Goal: Information Seeking & Learning: Compare options

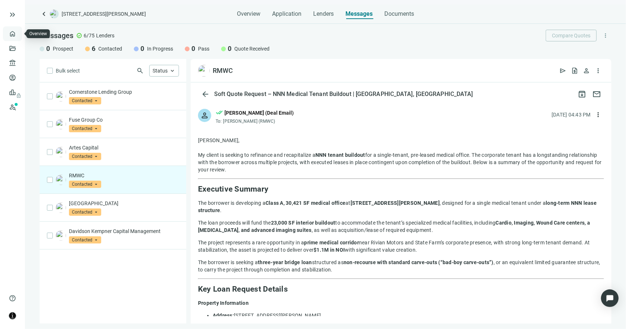
click at [18, 32] on link "Overview" at bounding box center [29, 34] width 22 height 6
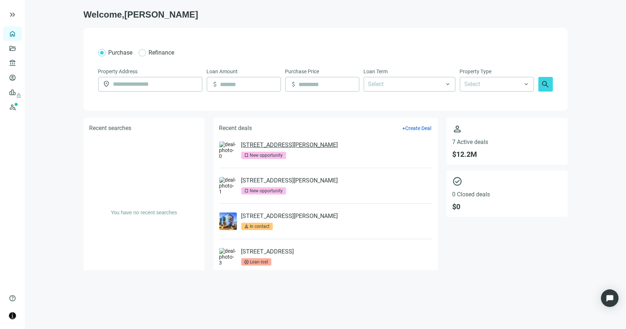
click at [268, 146] on link "1471 E Brooks Rd, Memphis, TN 38116" at bounding box center [289, 144] width 97 height 7
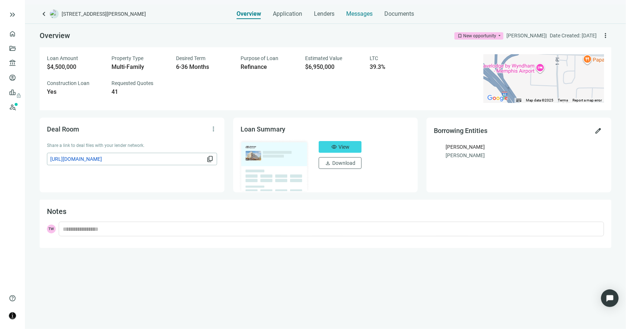
click at [366, 14] on span "Messages" at bounding box center [359, 13] width 26 height 7
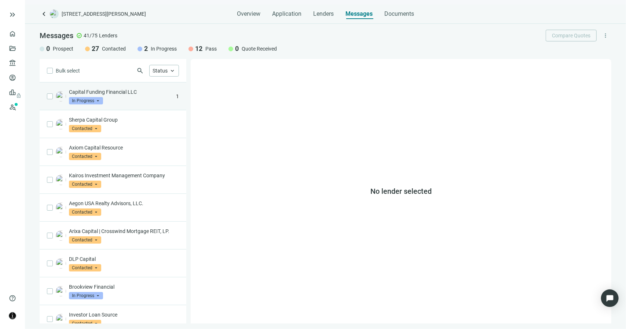
click at [147, 95] on div "Capital Funding Financial LLC In Progress arrow_drop_down" at bounding box center [121, 96] width 104 height 16
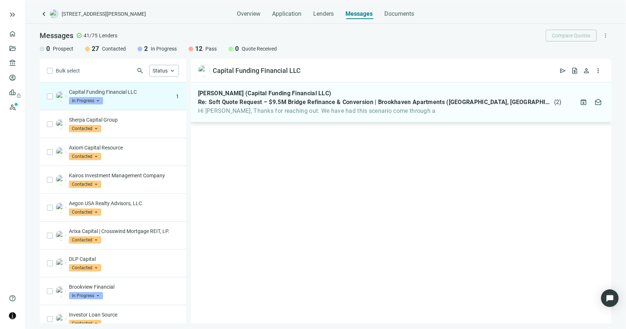
click at [306, 115] on div "Dalton Dinatale (Capital Funding Financial LLC) Re: Soft Quote Request – $9.5M …" at bounding box center [401, 102] width 420 height 40
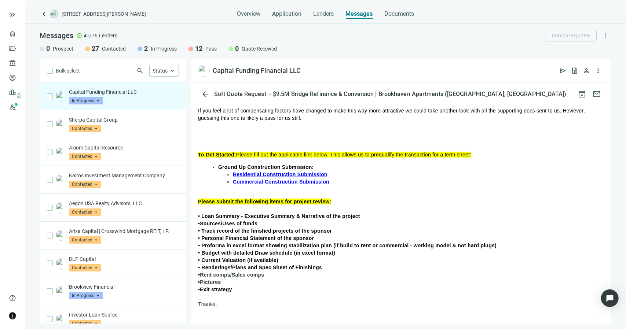
scroll to position [73, 0]
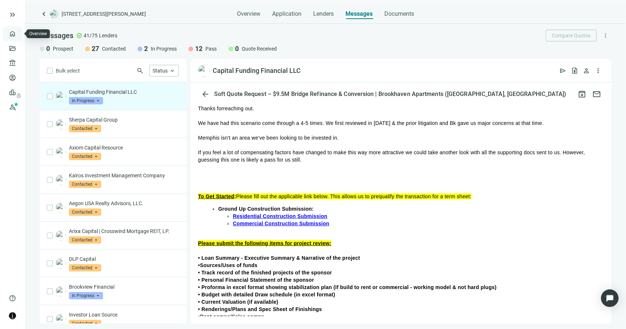
click at [18, 34] on link "Overview" at bounding box center [29, 34] width 22 height 6
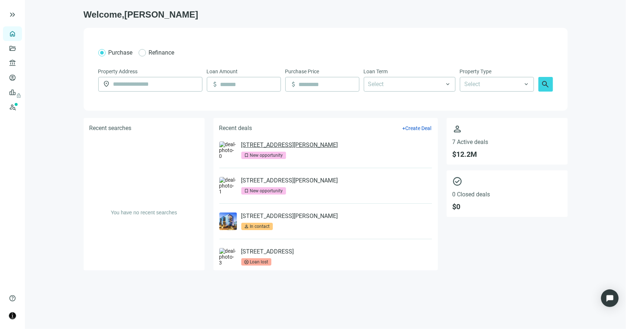
click at [310, 145] on link "448 Wylie Dr, Bloomington, IL 61705" at bounding box center [289, 144] width 97 height 7
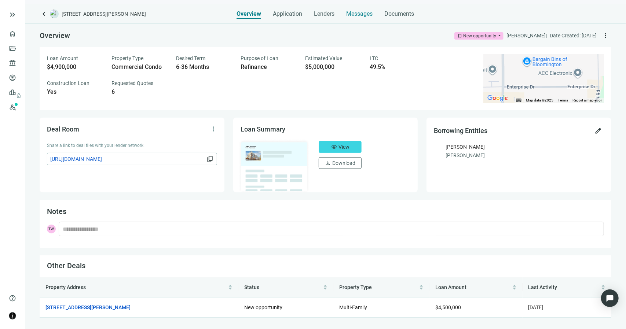
click at [358, 18] on div "Messages" at bounding box center [359, 11] width 26 height 15
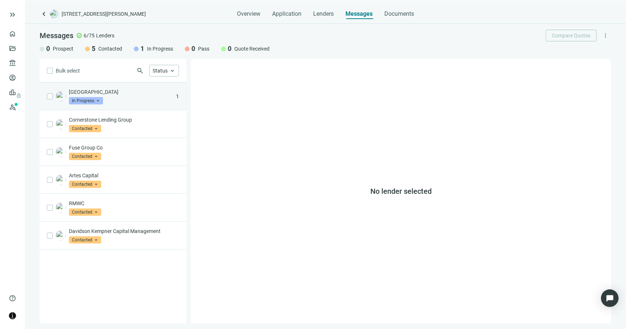
click at [121, 96] on div "West Bay Capital In Progress arrow_drop_down" at bounding box center [121, 96] width 104 height 16
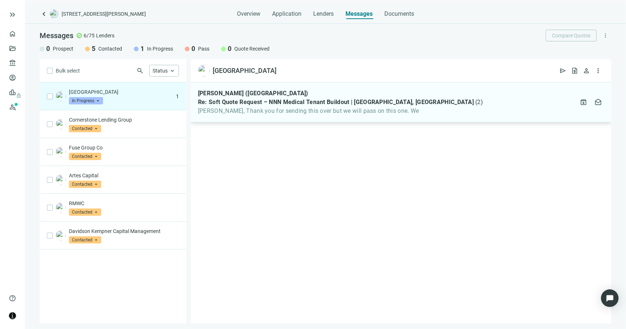
click at [255, 117] on div "Kyle McBride (West Bay Capital) Re: Soft Quote Request – NNN Medical Tenant Bui…" at bounding box center [401, 102] width 420 height 40
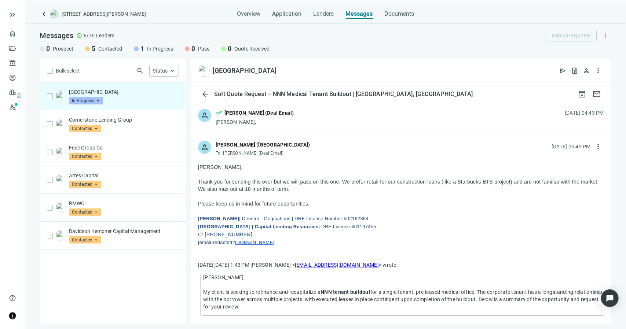
click at [93, 93] on p "West Bay Capital" at bounding box center [124, 91] width 110 height 7
click at [93, 98] on span "In Progress" at bounding box center [86, 100] width 34 height 7
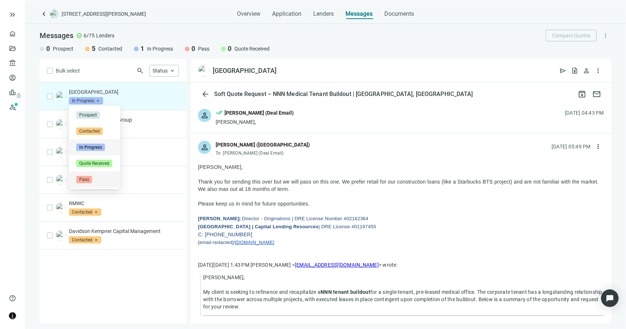
click at [86, 178] on span "Pass" at bounding box center [84, 179] width 16 height 7
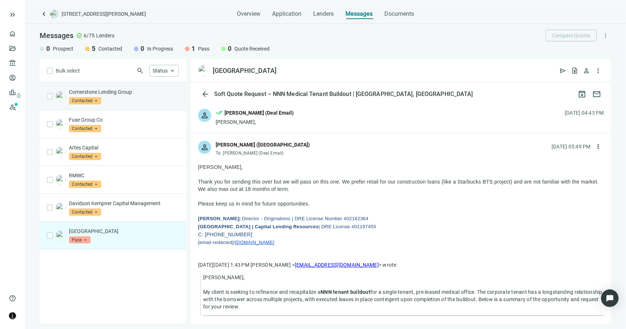
click at [114, 104] on div "Cornerstone Lending Group Contacted arrow_drop_down" at bounding box center [124, 96] width 110 height 16
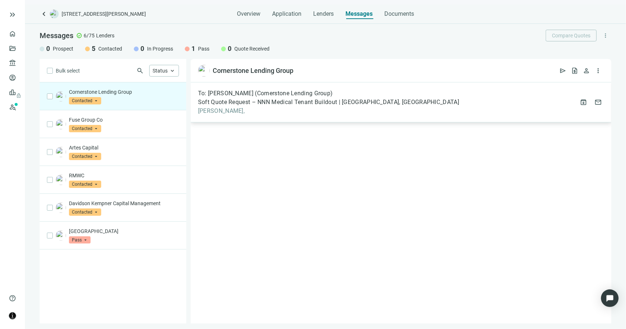
click at [229, 111] on span "Madeline," at bounding box center [328, 110] width 261 height 7
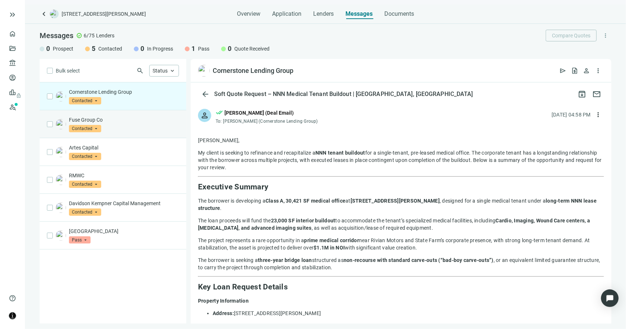
click at [126, 113] on div "Fuse Group Co Contacted arrow_drop_down" at bounding box center [113, 124] width 147 height 28
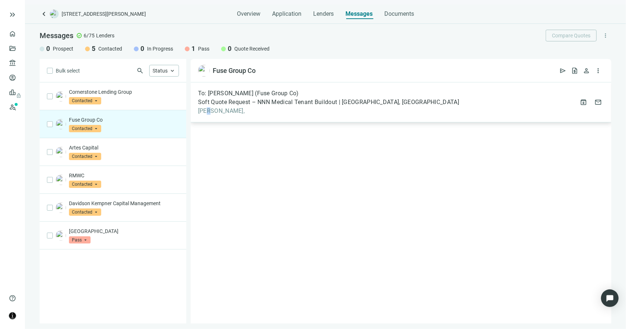
click at [208, 112] on span "Alex," at bounding box center [328, 110] width 261 height 7
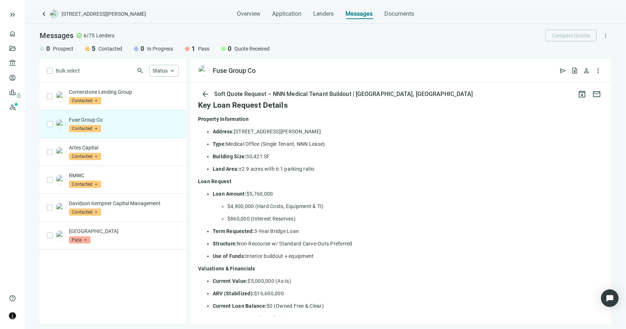
scroll to position [183, 0]
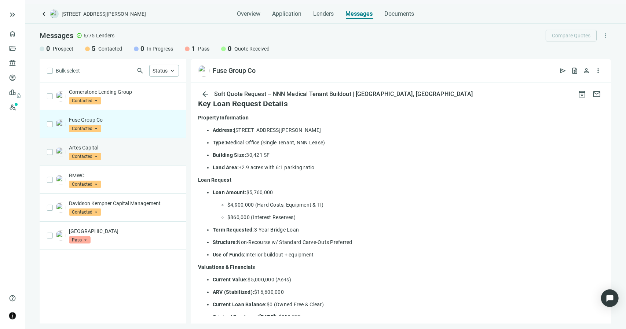
click at [136, 159] on div "Artes Capital Contacted arrow_drop_down" at bounding box center [113, 152] width 147 height 28
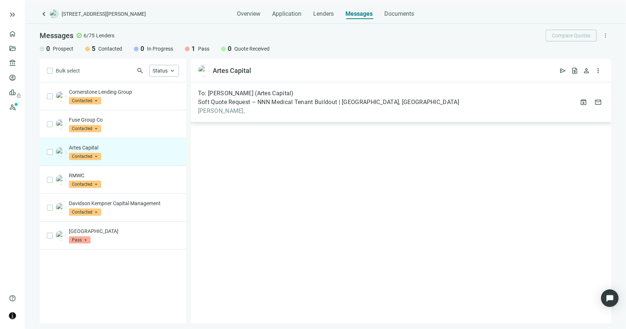
click at [212, 110] on span "Samantha," at bounding box center [328, 110] width 261 height 7
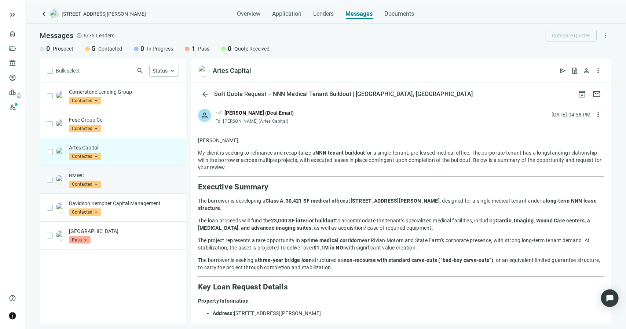
click at [153, 182] on div "RMWC Contacted arrow_drop_down" at bounding box center [124, 180] width 110 height 16
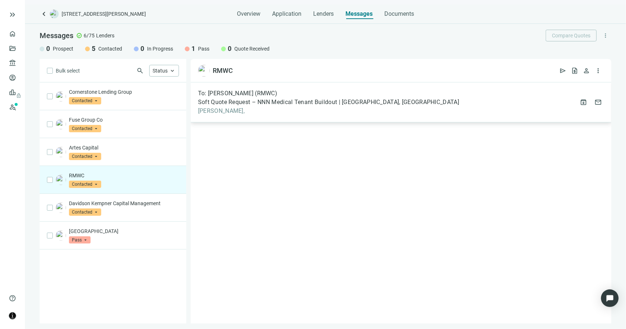
click at [219, 114] on span "Amy," at bounding box center [328, 110] width 261 height 7
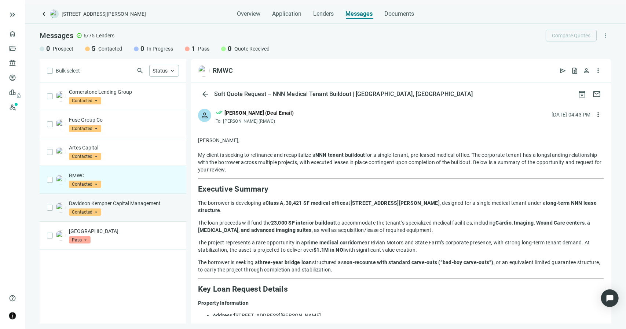
click at [131, 201] on p "Davidson Kempner Capital Management" at bounding box center [124, 203] width 110 height 7
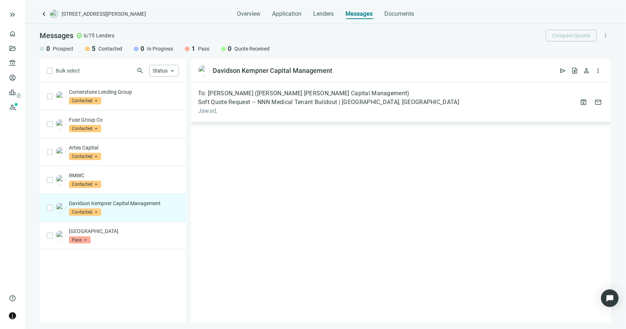
click at [211, 112] on span "Jawad," at bounding box center [328, 110] width 261 height 7
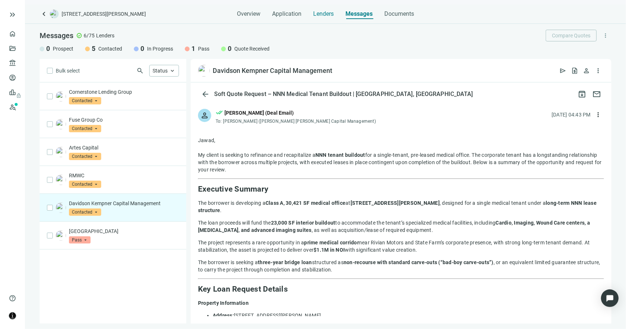
click at [329, 16] on span "Lenders" at bounding box center [323, 13] width 21 height 7
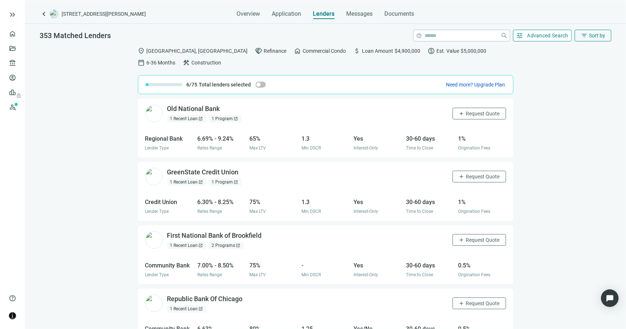
click at [516, 34] on span "tune" at bounding box center [519, 35] width 7 height 7
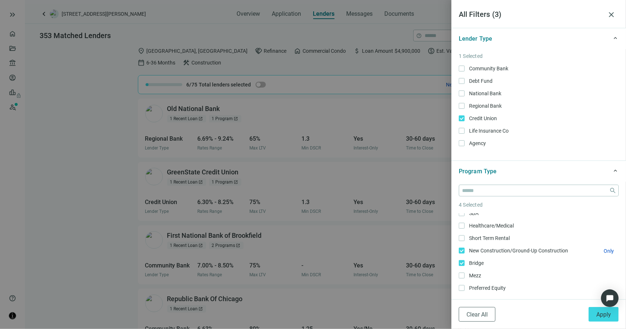
scroll to position [124, 0]
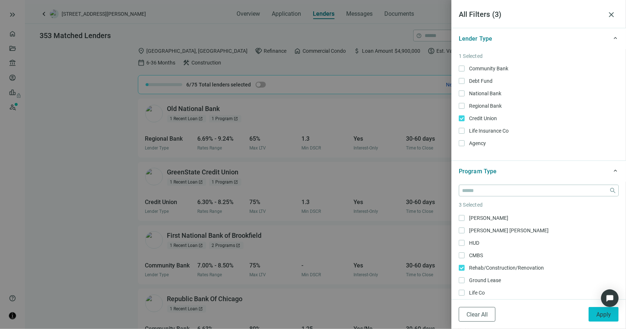
click at [598, 317] on span "Apply" at bounding box center [603, 314] width 15 height 7
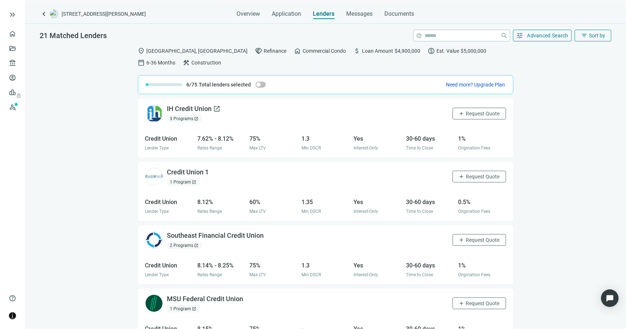
click at [213, 108] on span "open_in_new" at bounding box center [216, 108] width 7 height 7
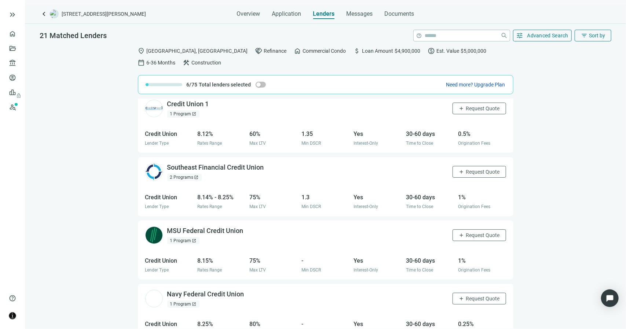
scroll to position [73, 0]
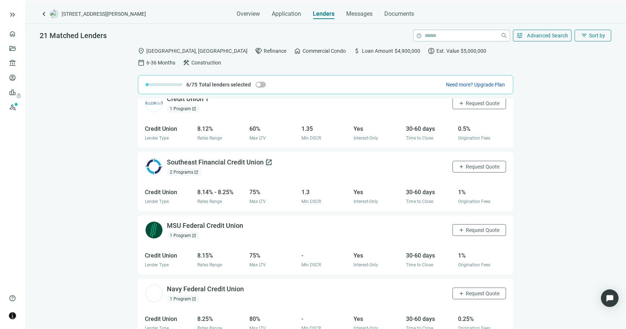
click at [265, 162] on span "open_in_new" at bounding box center [268, 162] width 7 height 7
click at [466, 167] on span "Request Quote" at bounding box center [483, 167] width 34 height 6
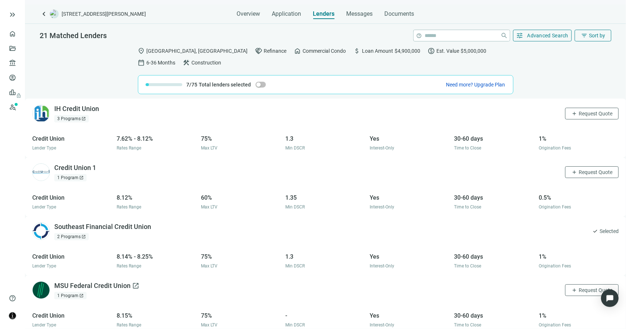
click at [139, 282] on span "open_in_new" at bounding box center [135, 285] width 7 height 7
click at [578, 287] on span "Request Quote" at bounding box center [595, 290] width 34 height 6
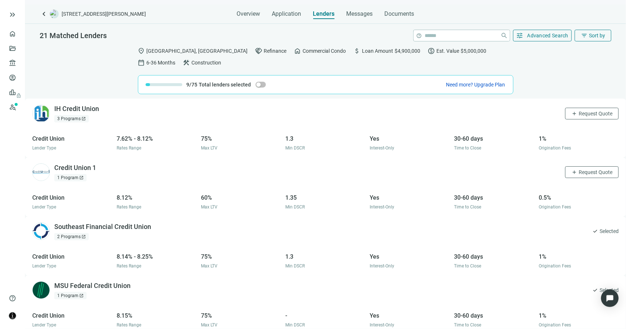
scroll to position [293, 0]
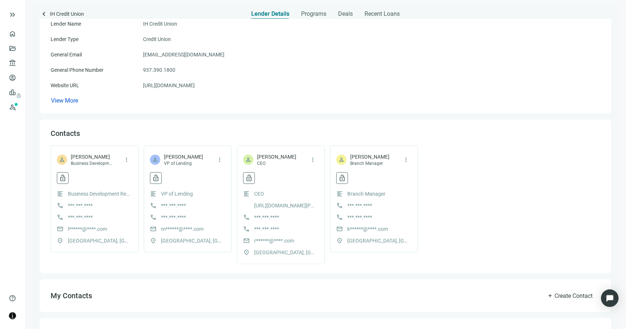
scroll to position [147, 0]
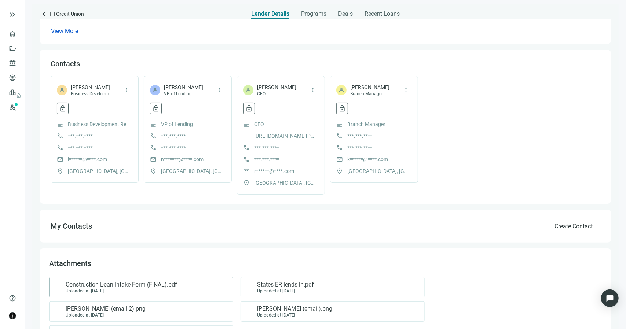
click at [136, 285] on span "Construction Loan Intake Form (FINAL).pdf" at bounding box center [121, 284] width 111 height 7
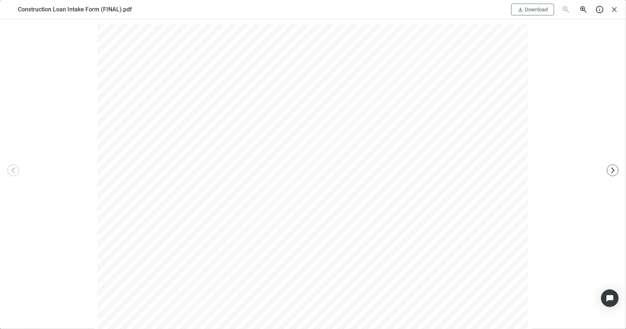
scroll to position [0, 0]
click at [614, 9] on span "close" at bounding box center [613, 9] width 9 height 9
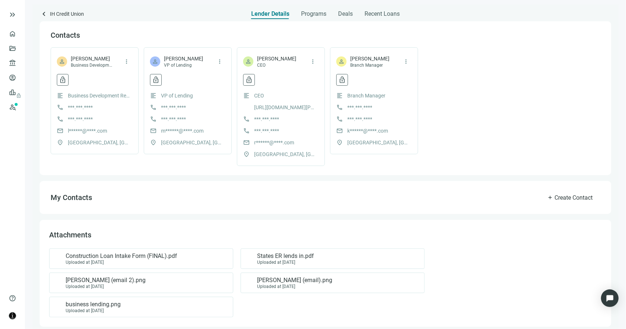
scroll to position [182, 0]
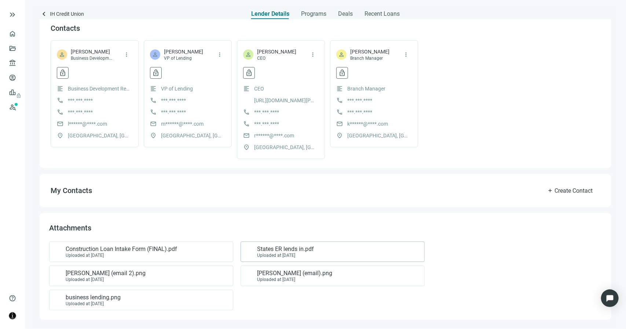
click at [290, 250] on span "States ER lends in.pdf" at bounding box center [285, 249] width 57 height 7
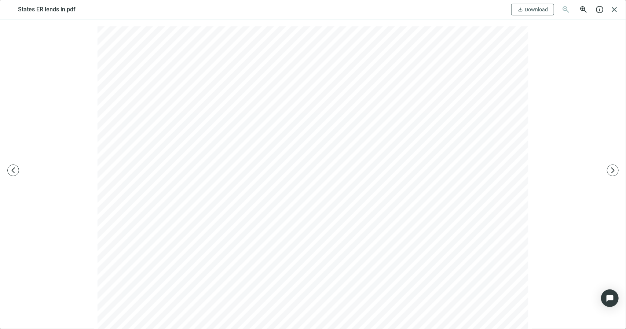
scroll to position [0, 0]
click at [615, 8] on span "close" at bounding box center [613, 9] width 9 height 9
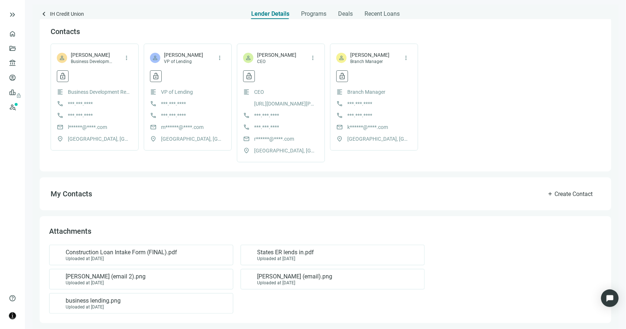
scroll to position [182, 0]
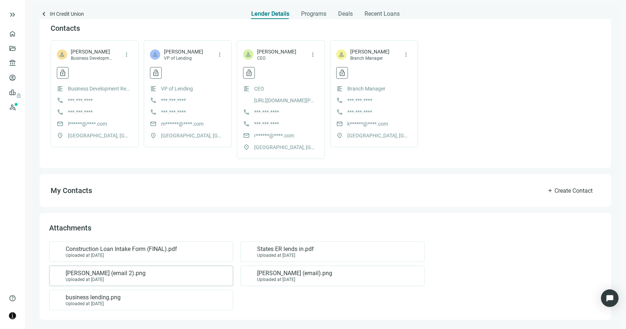
click at [152, 277] on div "Lori Hutchinson (email 2).png Uploaded at 11.26.2024" at bounding box center [140, 276] width 172 height 12
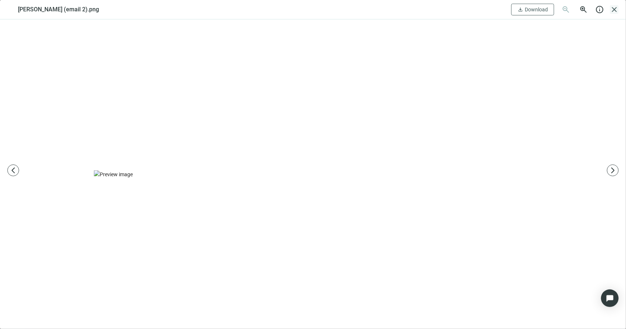
click at [614, 10] on span "close" at bounding box center [613, 9] width 9 height 9
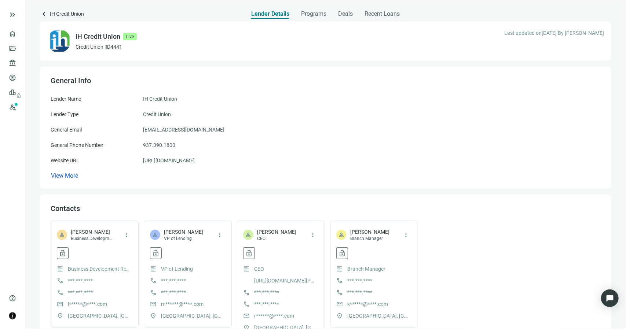
scroll to position [0, 0]
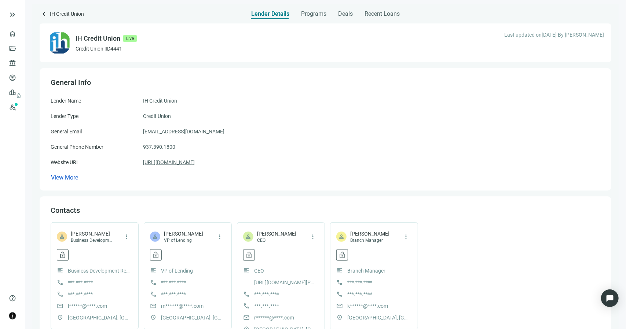
click at [170, 162] on link "https://ihcreditunion.com" at bounding box center [169, 162] width 52 height 8
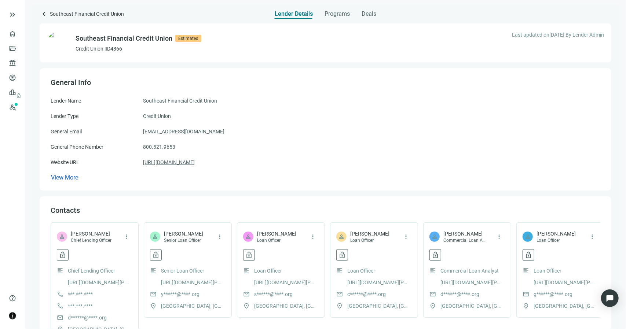
click at [195, 162] on link "[URL][DOMAIN_NAME]" at bounding box center [169, 162] width 52 height 8
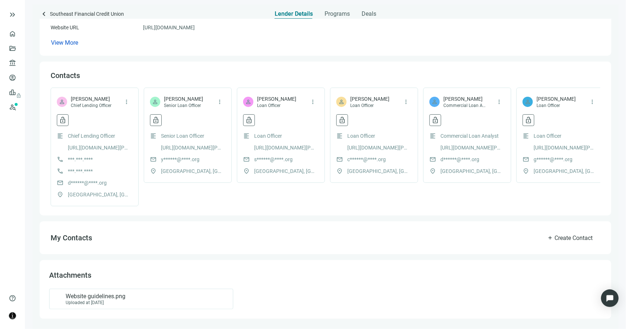
click at [115, 287] on div "Attachments Website guidelines.png Uploaded at [DATE]" at bounding box center [325, 289] width 571 height 58
click at [116, 296] on span "Website guidelines.png" at bounding box center [96, 296] width 60 height 7
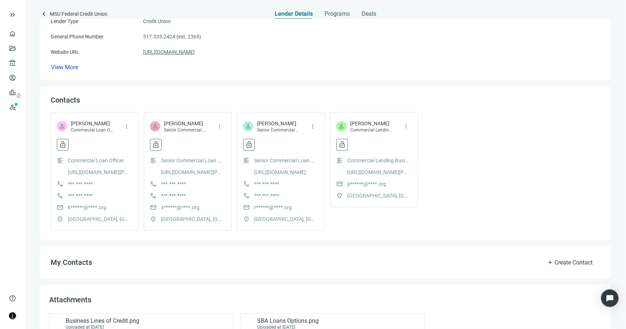
scroll to position [143, 0]
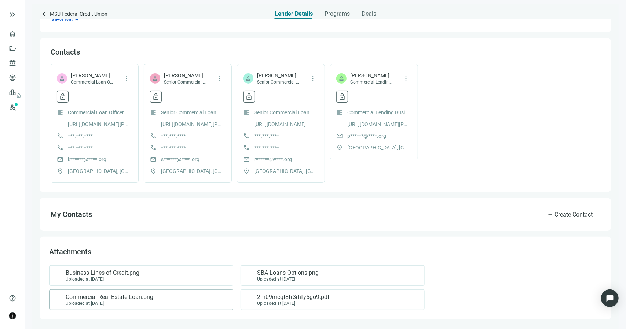
click at [177, 295] on div "Commercial Real Estate Loan.png Uploaded at [DATE]" at bounding box center [140, 300] width 172 height 12
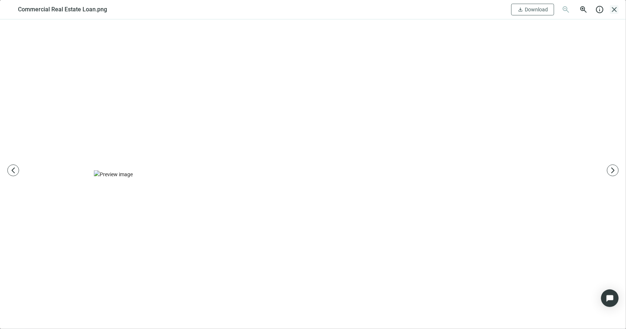
click at [614, 9] on span "close" at bounding box center [613, 9] width 9 height 9
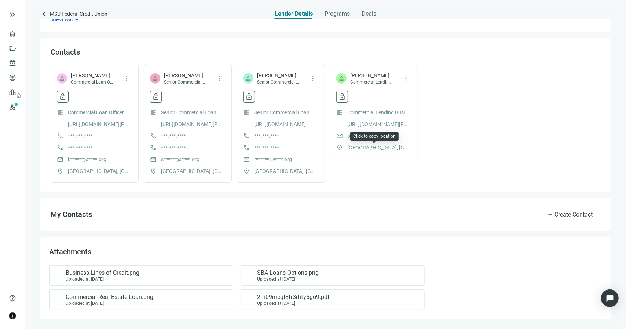
scroll to position [0, 0]
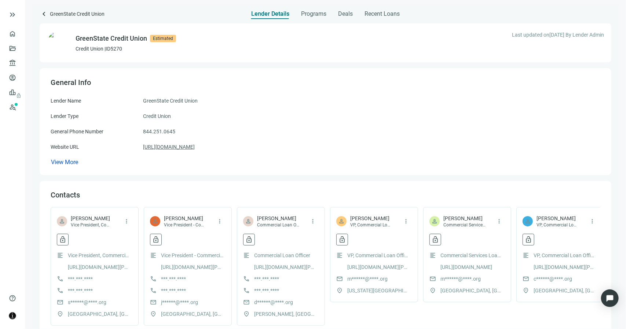
click at [173, 148] on link "https://www.greenstate.org/" at bounding box center [169, 147] width 52 height 8
click at [314, 19] on div "Programs" at bounding box center [313, 11] width 25 height 15
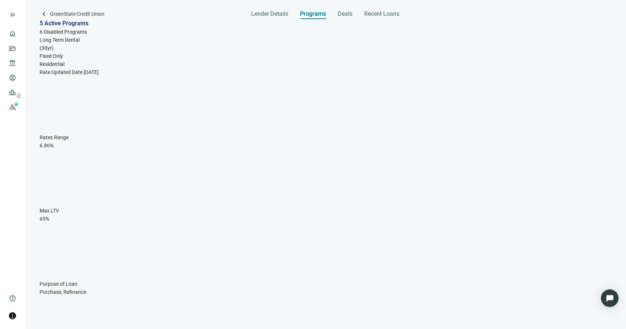
click at [314, 15] on span "Programs" at bounding box center [313, 13] width 26 height 7
click at [277, 14] on span "Lender Details" at bounding box center [269, 13] width 37 height 7
